Goal: Task Accomplishment & Management: Manage account settings

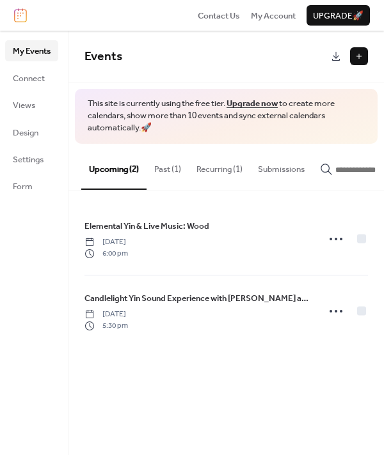
click at [166, 163] on button "Past (1)" at bounding box center [167, 166] width 42 height 45
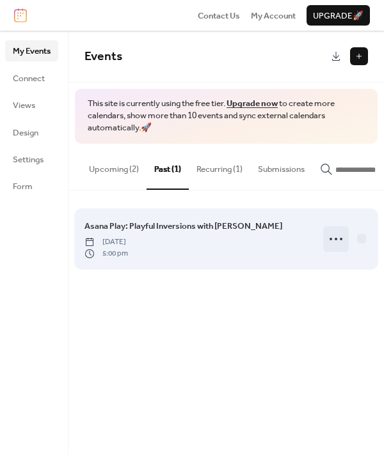
click at [333, 242] on icon at bounding box center [335, 239] width 20 height 20
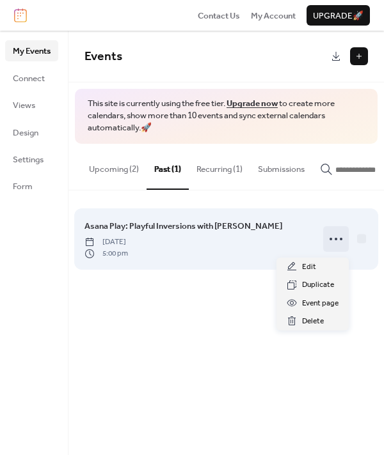
click at [337, 242] on icon at bounding box center [335, 239] width 20 height 20
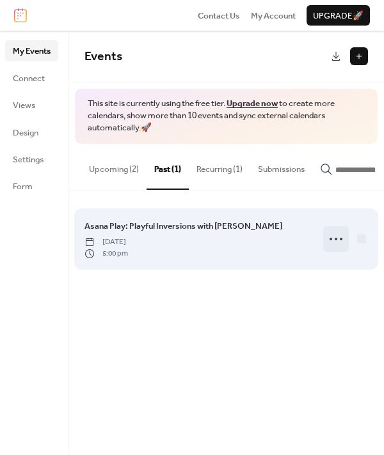
click at [337, 242] on icon at bounding box center [335, 239] width 20 height 20
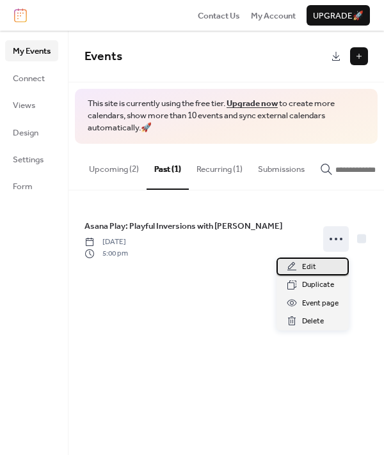
click at [315, 266] on span "Edit" at bounding box center [309, 267] width 14 height 13
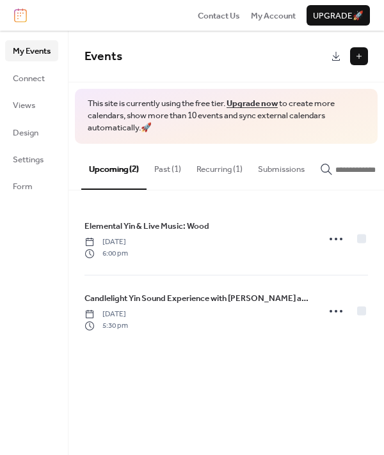
click at [167, 167] on button "Past (1)" at bounding box center [167, 166] width 42 height 45
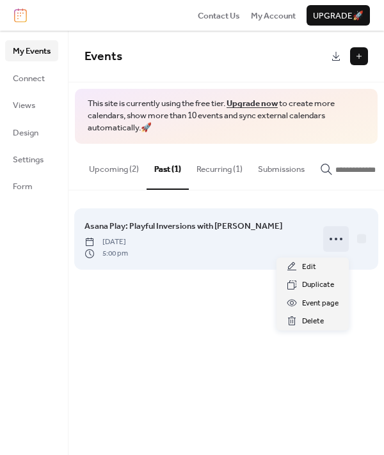
click at [340, 243] on icon at bounding box center [335, 239] width 20 height 20
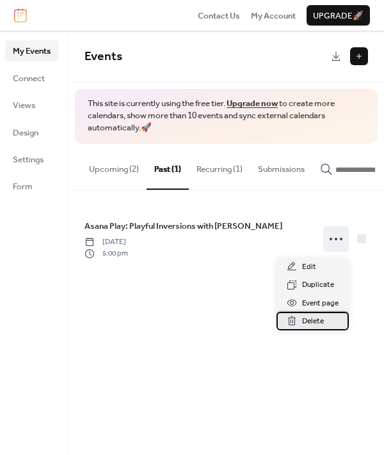
click at [313, 321] on span "Delete" at bounding box center [313, 321] width 22 height 13
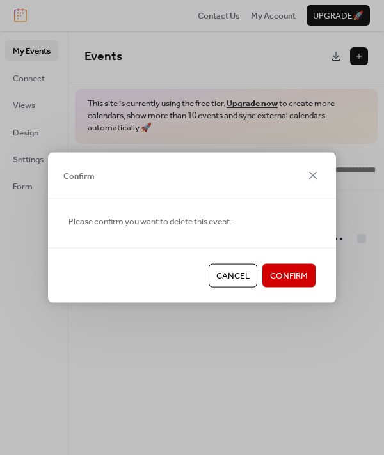
click at [295, 279] on span "Confirm" at bounding box center [289, 276] width 38 height 13
